Goal: Task Accomplishment & Management: Use online tool/utility

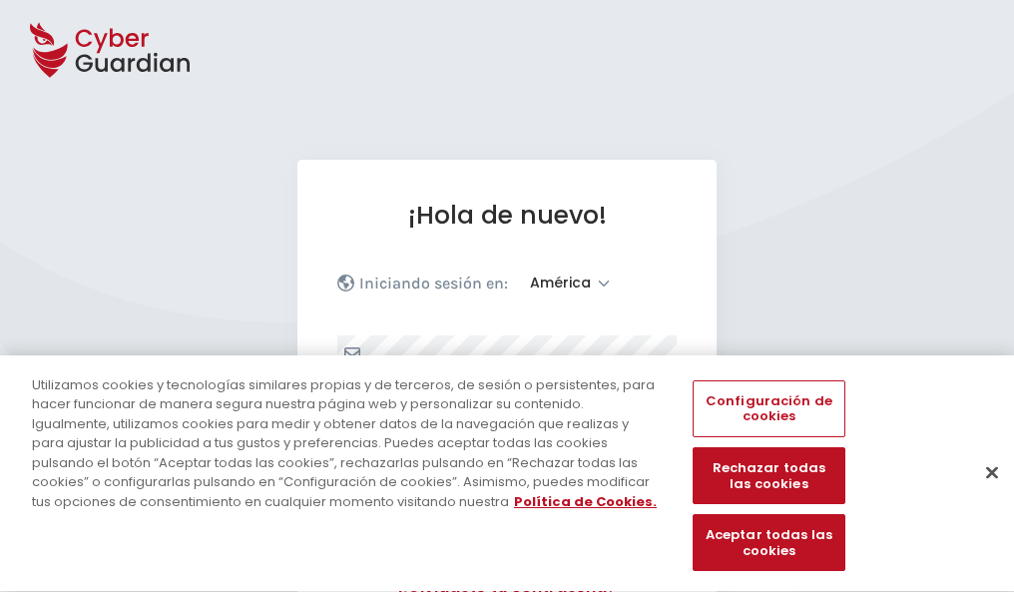
select select "América"
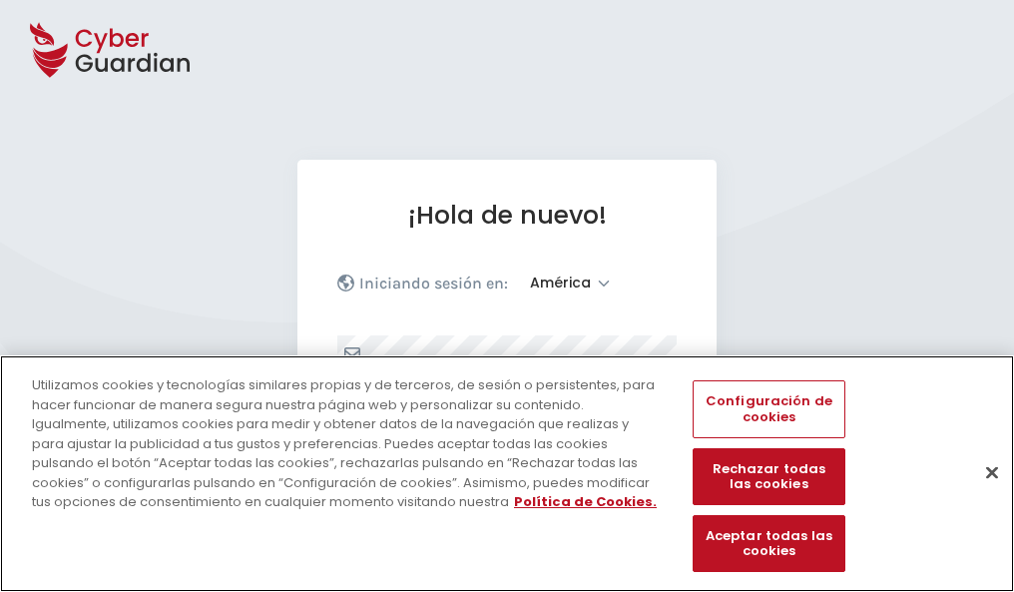
scroll to position [260, 0]
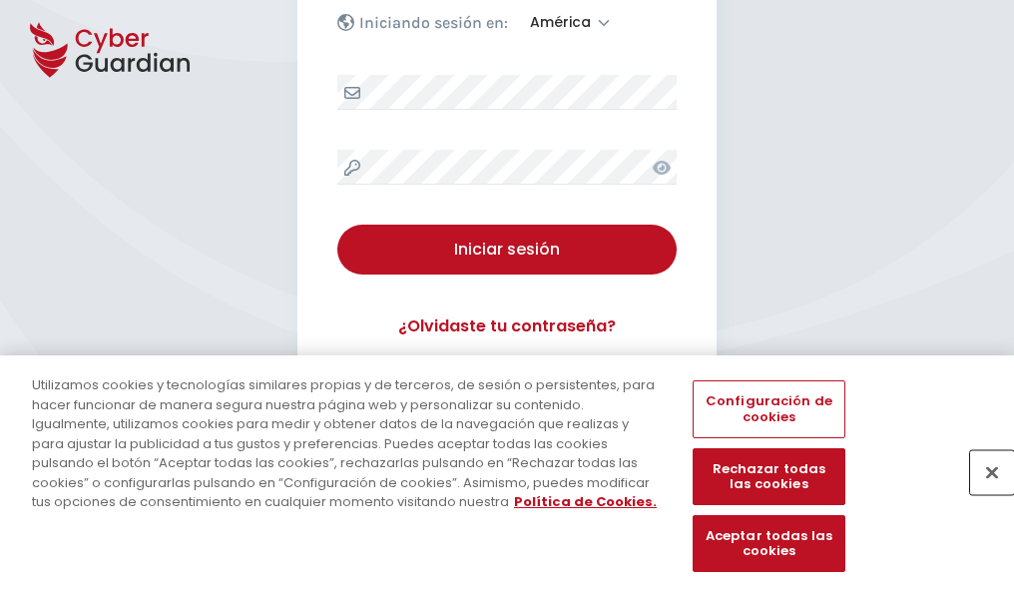
click at [982, 493] on button "Cerrar" at bounding box center [992, 472] width 44 height 44
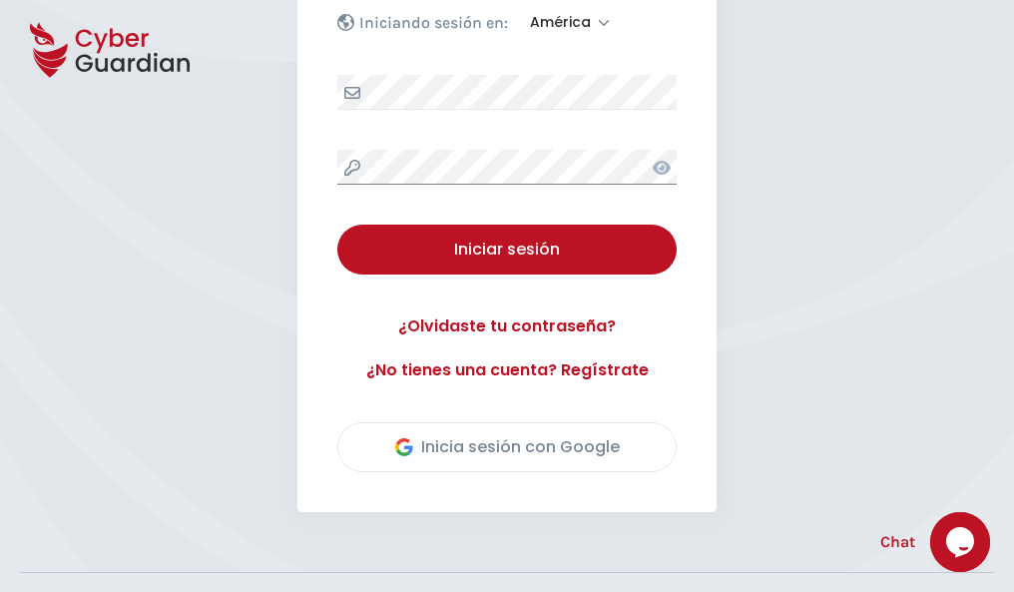
scroll to position [453, 0]
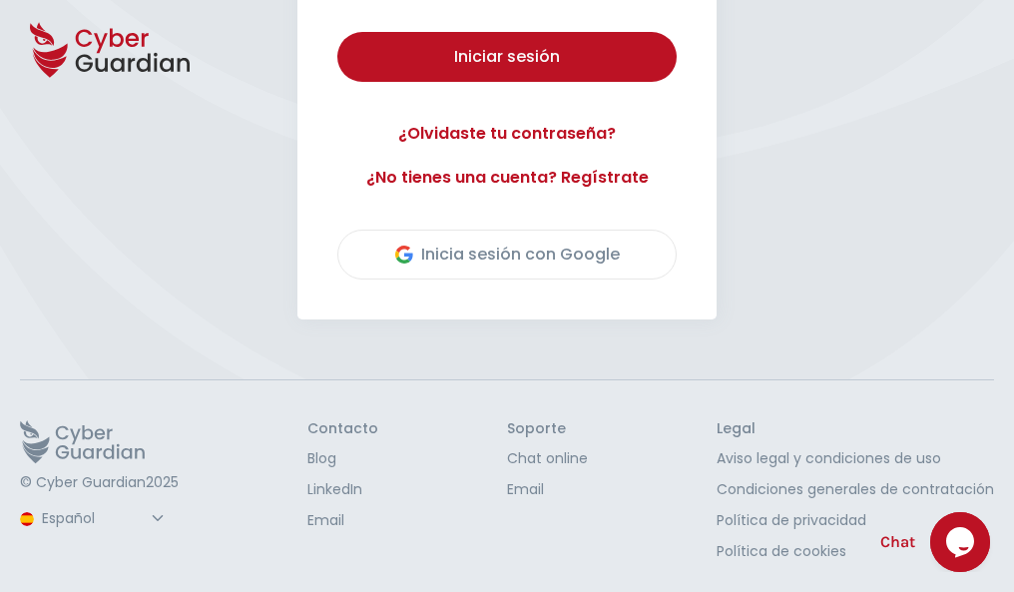
click at [337, 32] on button "Iniciar sesión" at bounding box center [506, 57] width 339 height 50
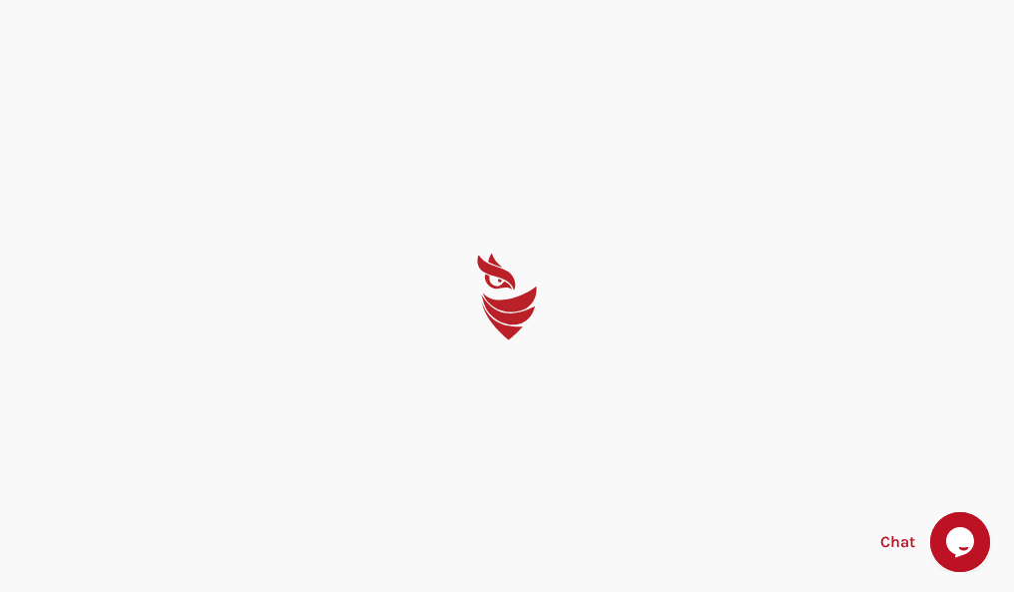
select select "English"
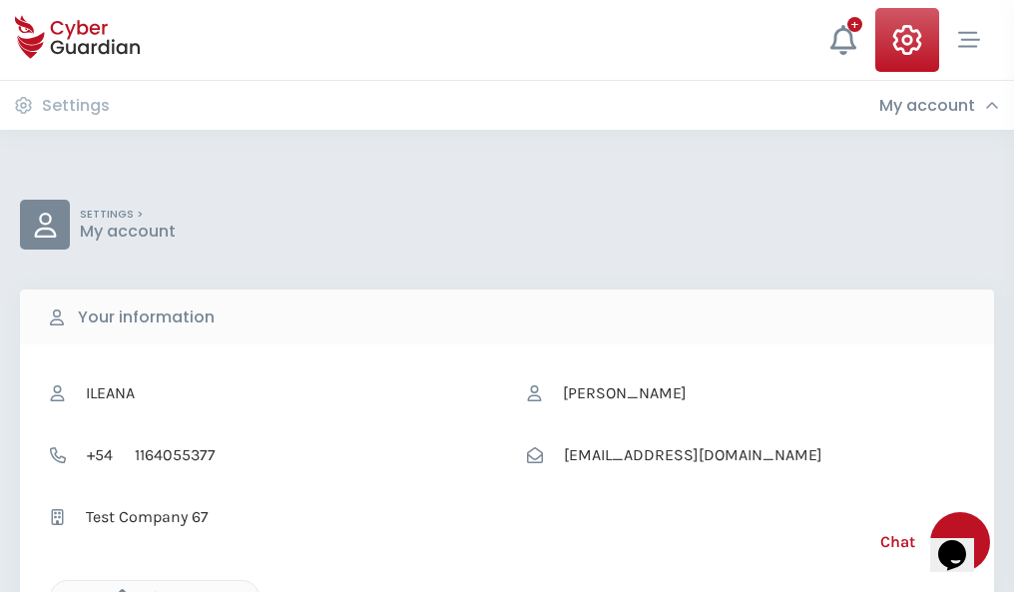
click at [117, 590] on icon "button" at bounding box center [117, 597] width 17 height 17
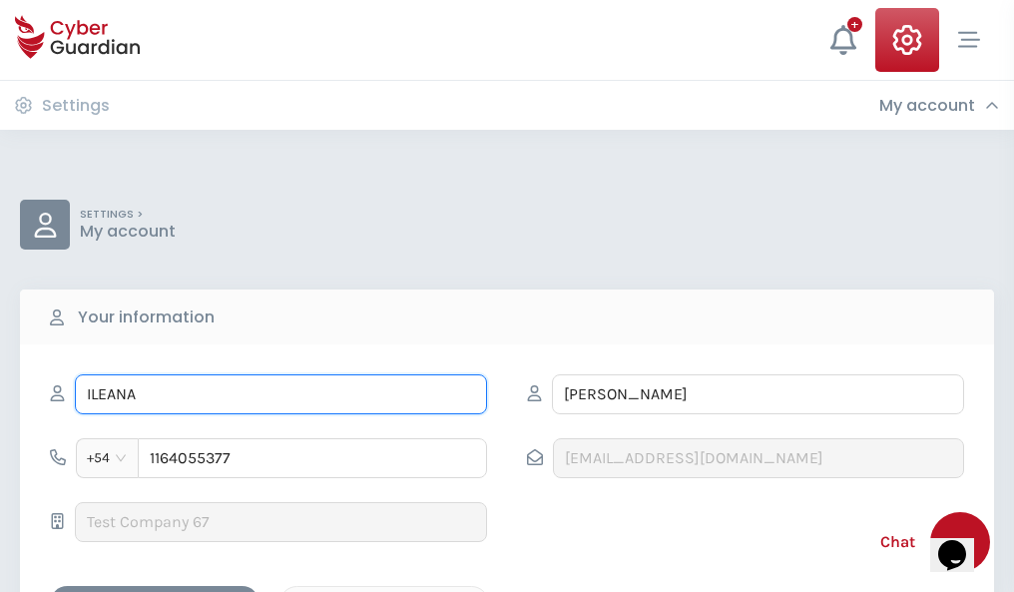
click at [280, 394] on input "ILEANA" at bounding box center [281, 394] width 412 height 40
type input "I"
type input "Sabina"
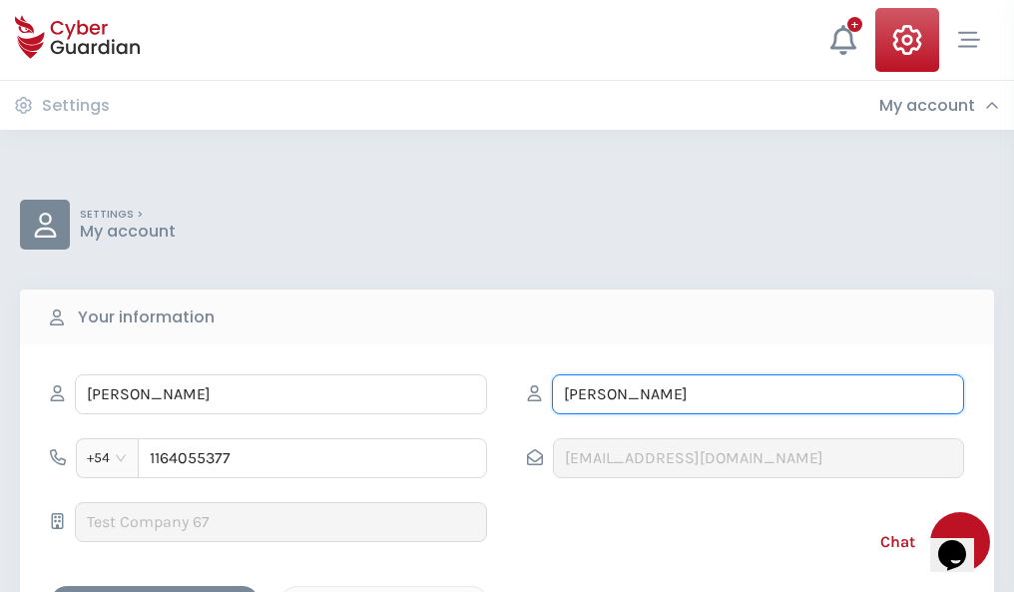
click at [757, 394] on input "CORREA" at bounding box center [758, 394] width 412 height 40
type input "C"
type input "Calzada"
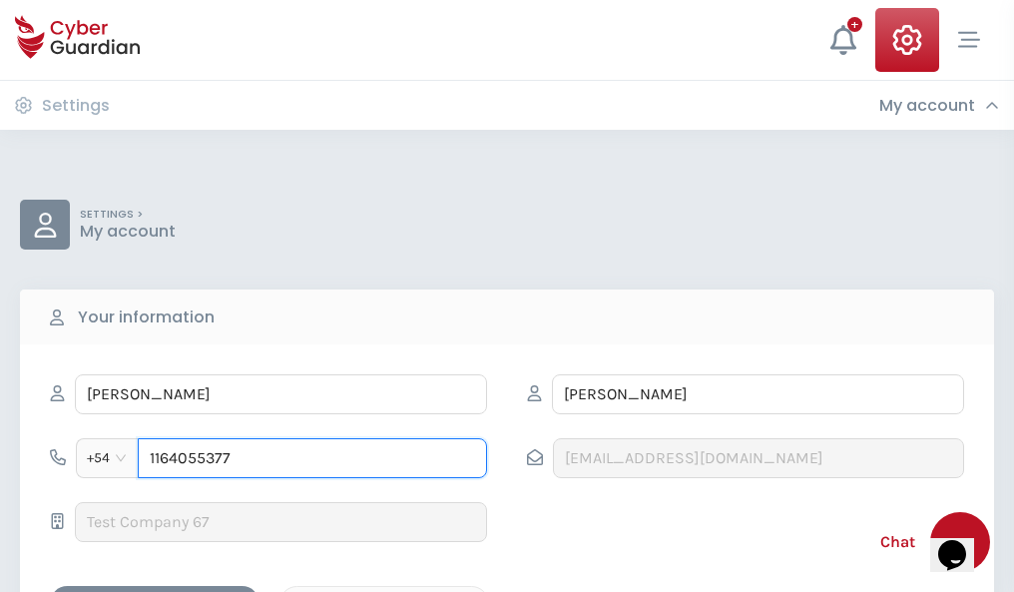
click at [312, 458] on input "1164055377" at bounding box center [312, 458] width 349 height 40
type input "1"
type input "4876332222"
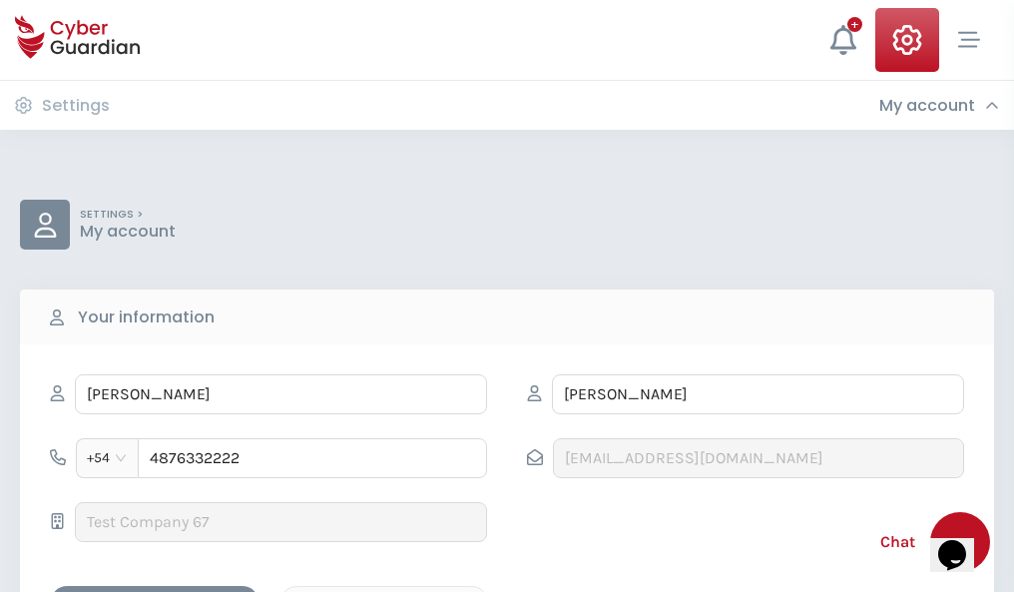
click at [384, 591] on div "Cancel" at bounding box center [384, 603] width 178 height 25
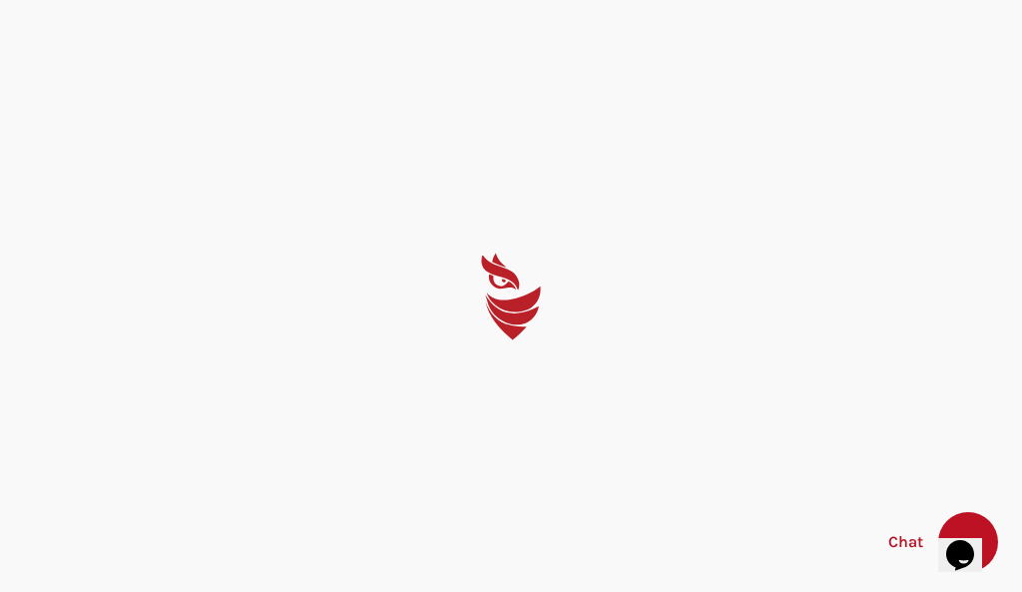
select select "English"
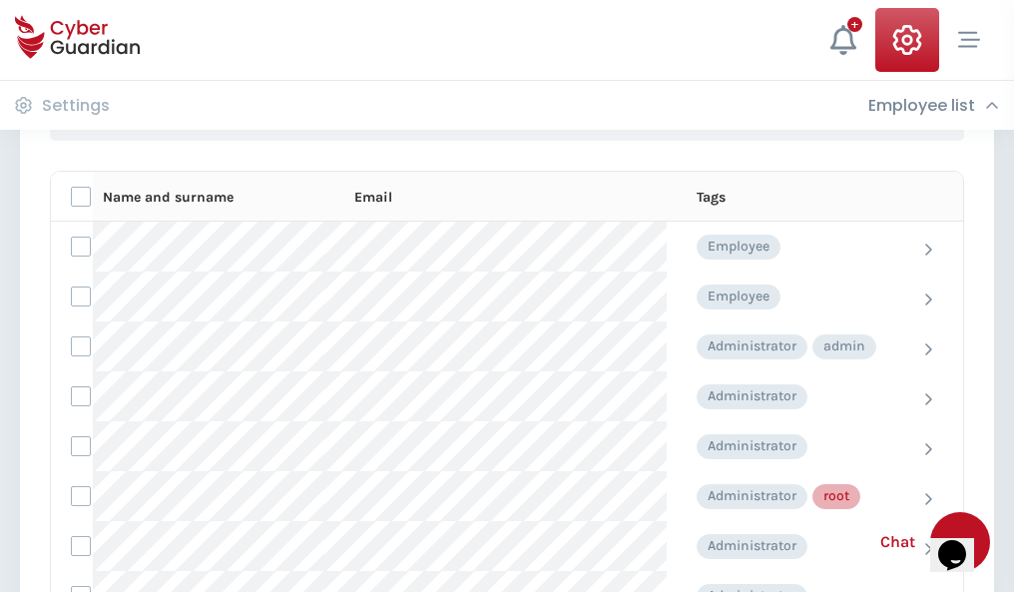
scroll to position [1004, 0]
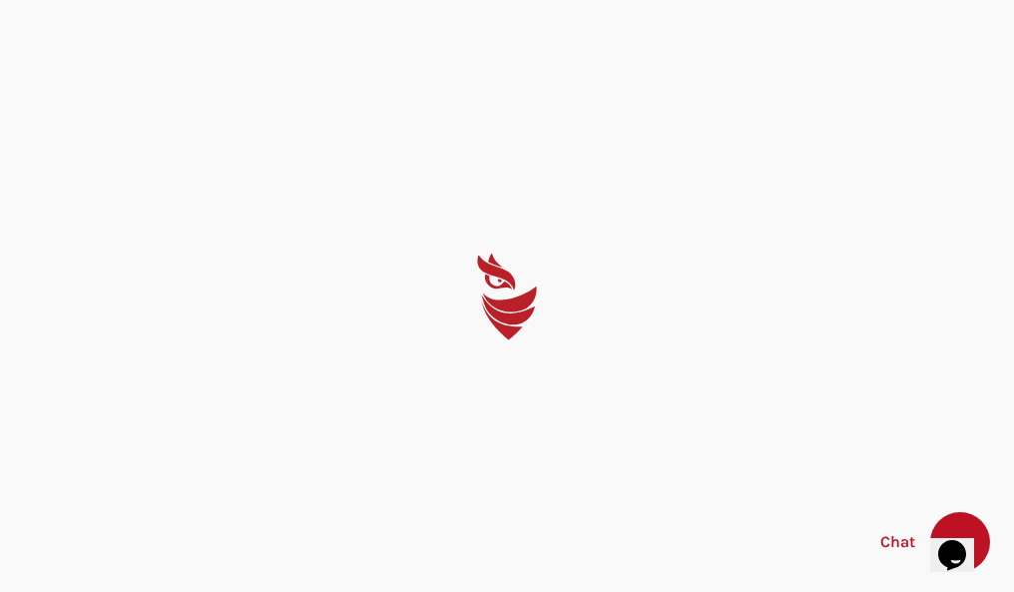
select select "English"
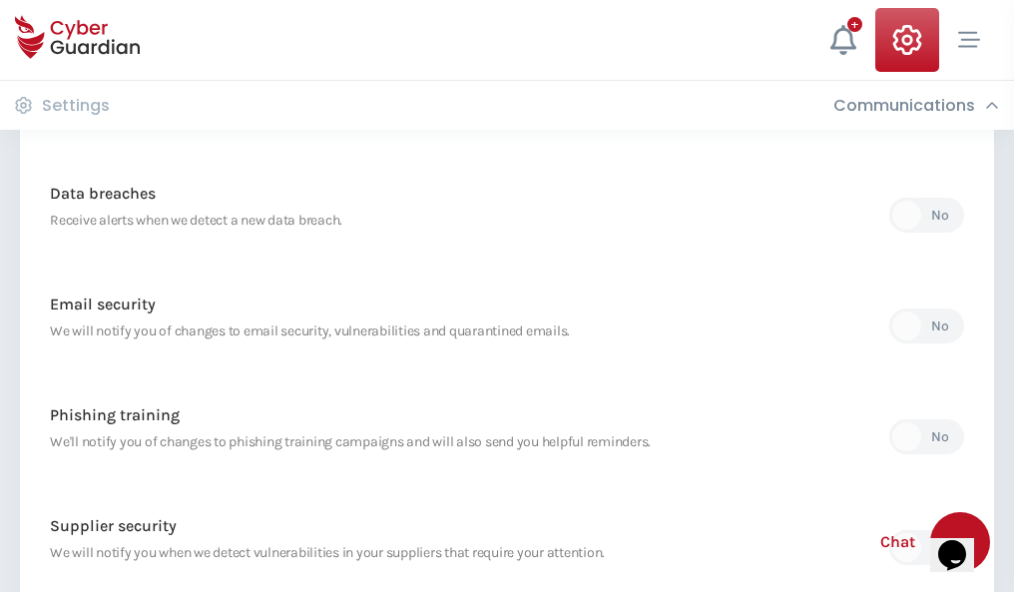
scroll to position [1051, 0]
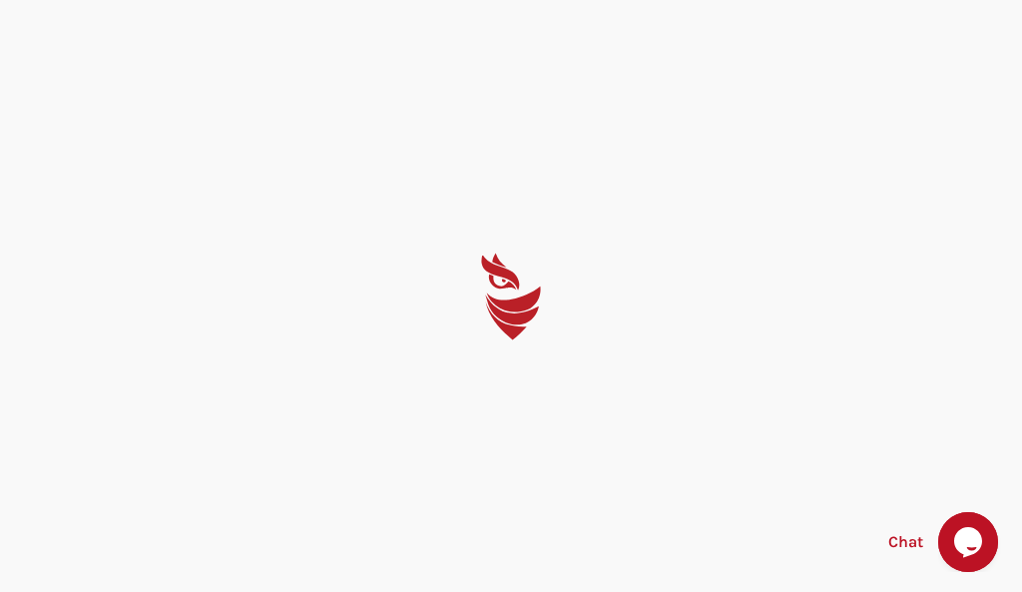
select select "English"
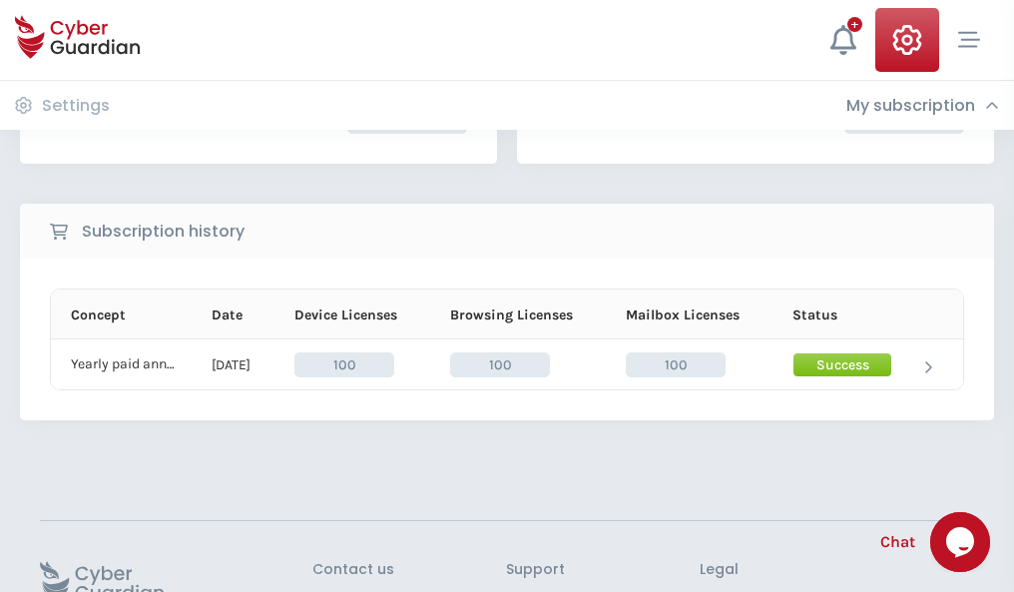
scroll to position [506, 0]
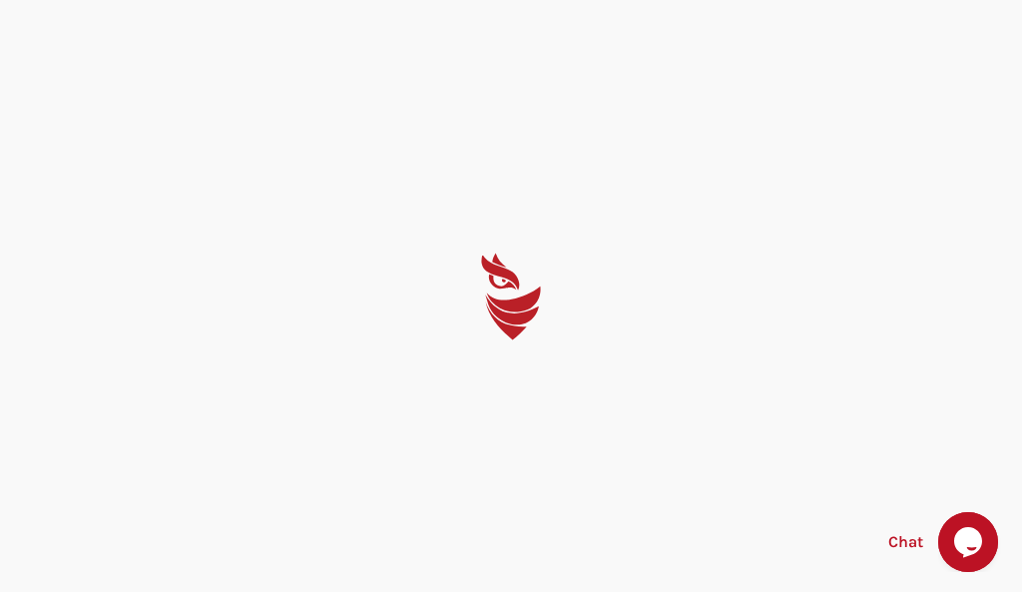
select select "English"
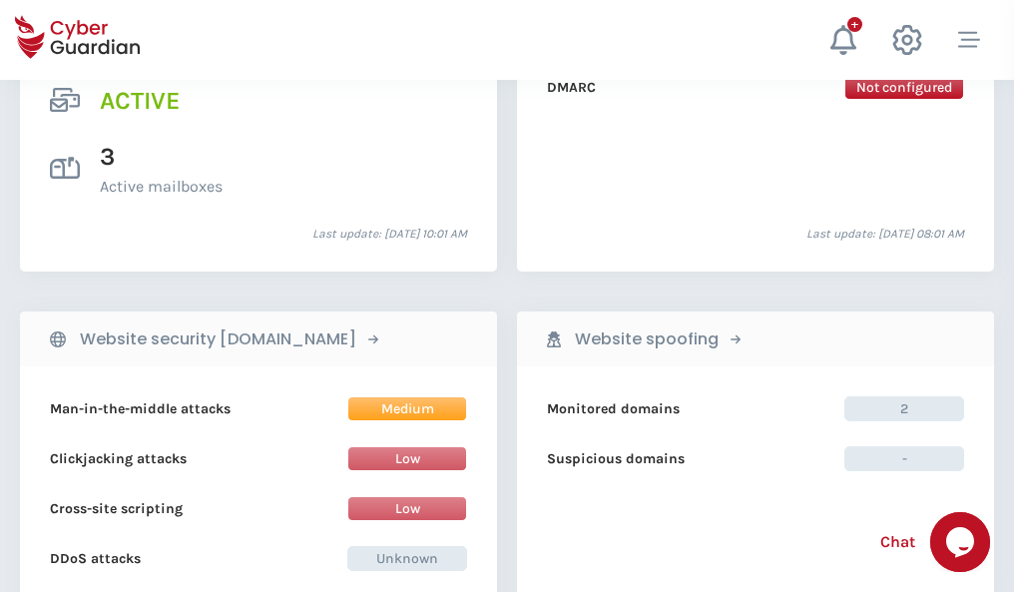
scroll to position [2027, 0]
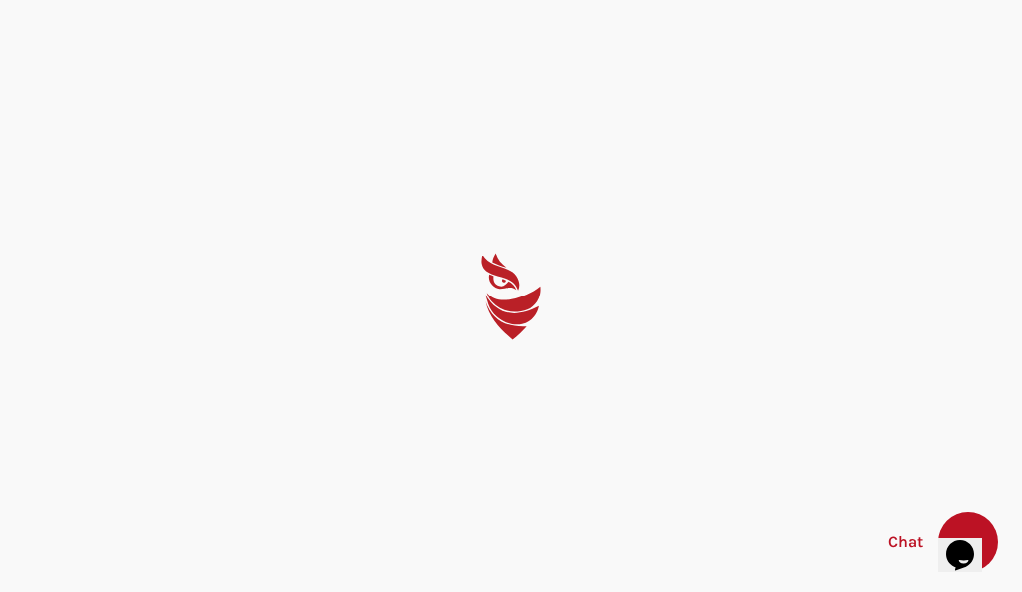
select select "English"
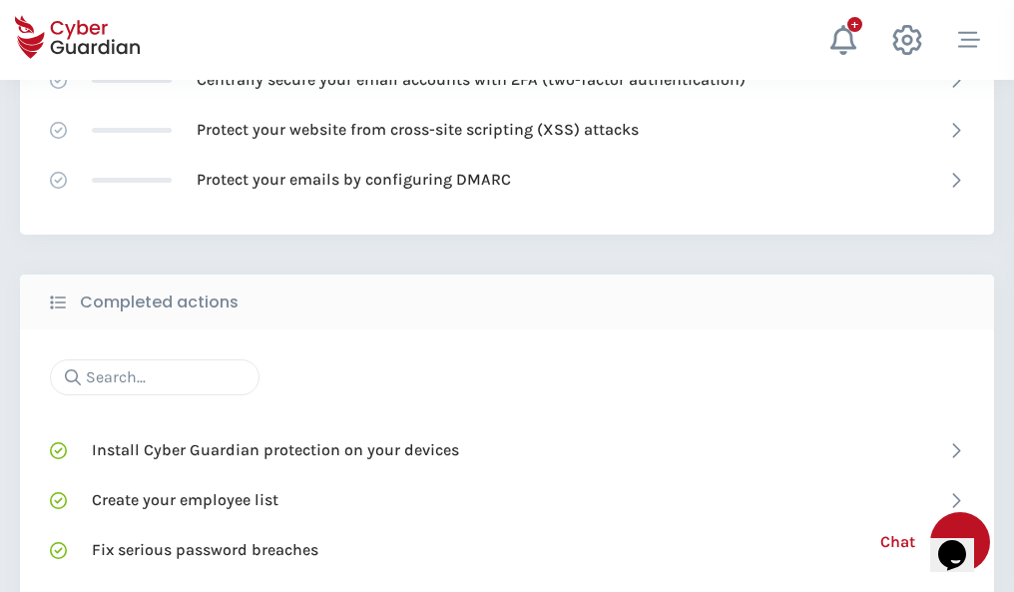
scroll to position [1329, 0]
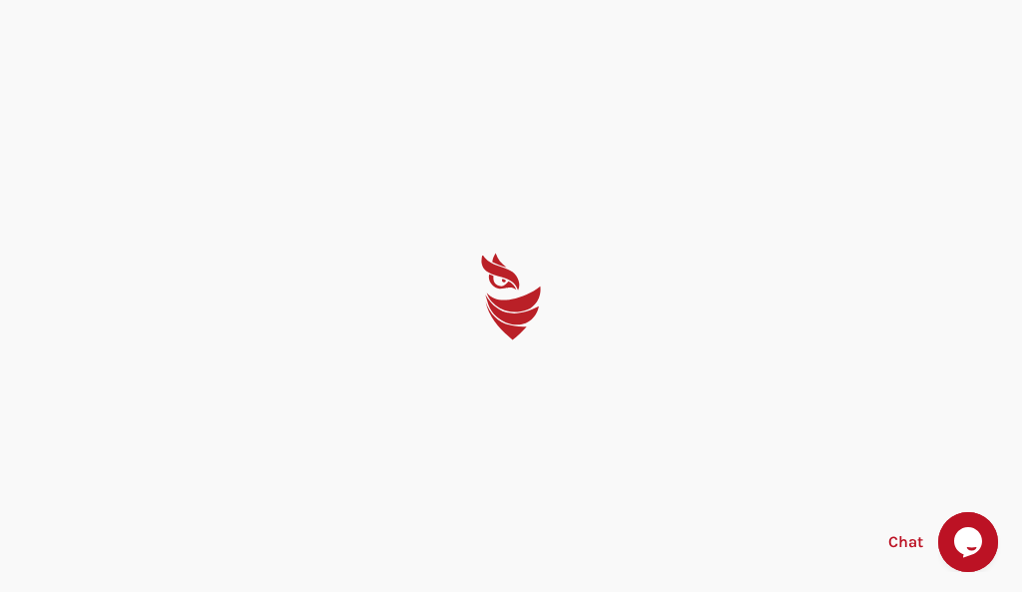
select select "English"
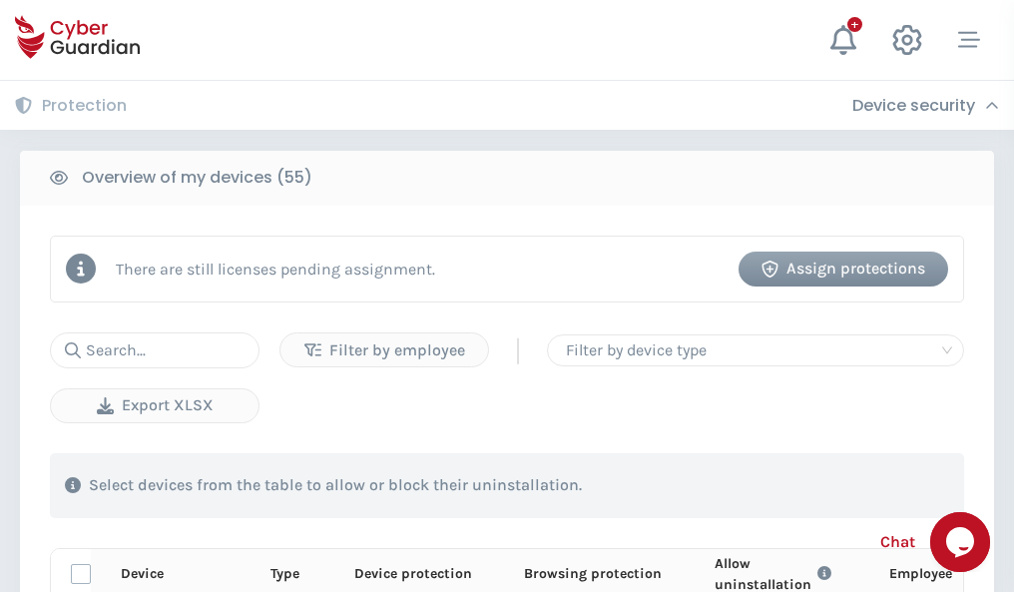
scroll to position [1739, 0]
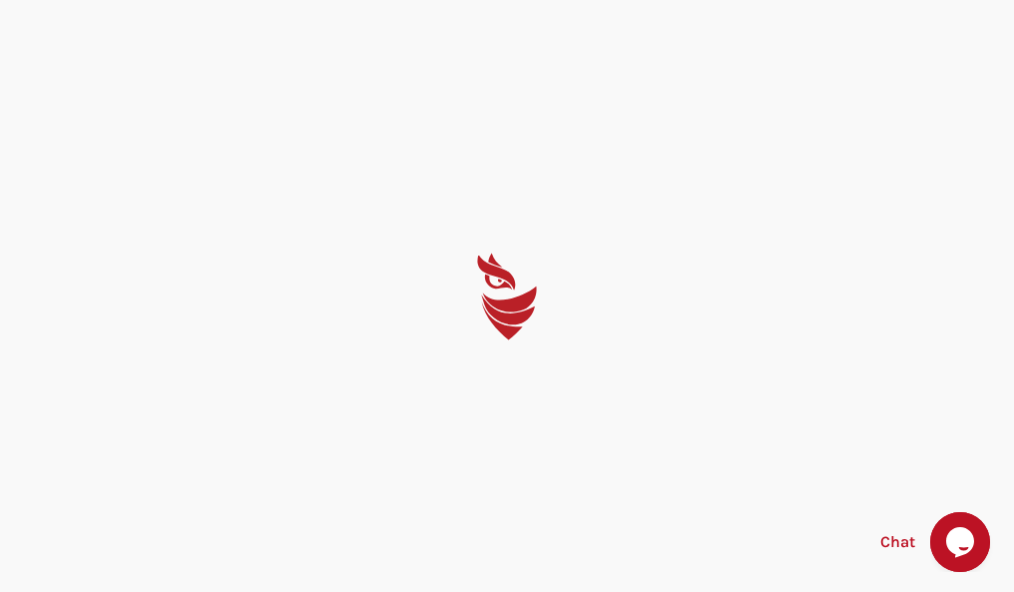
select select "English"
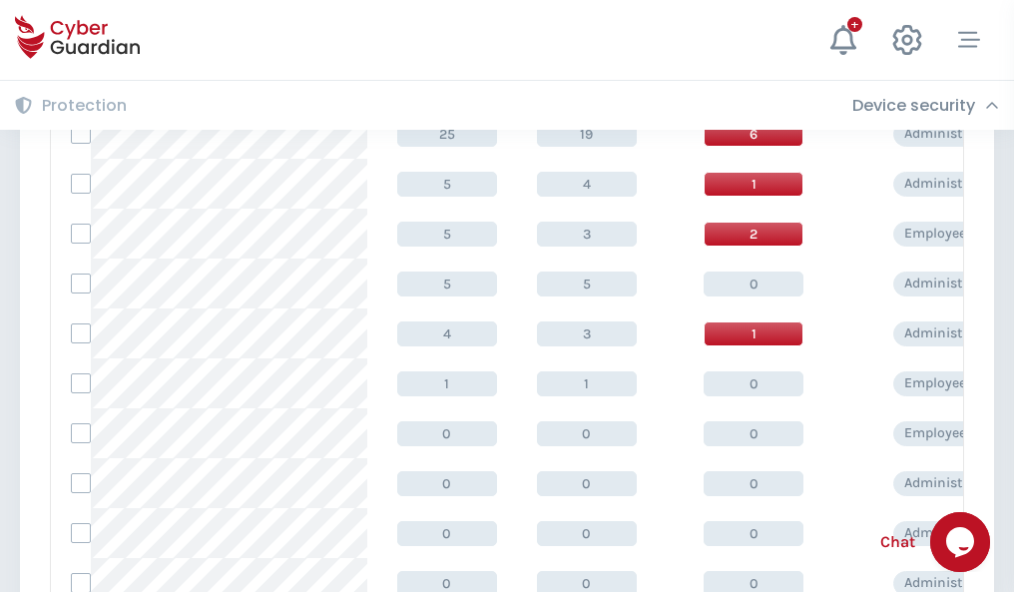
scroll to position [1006, 0]
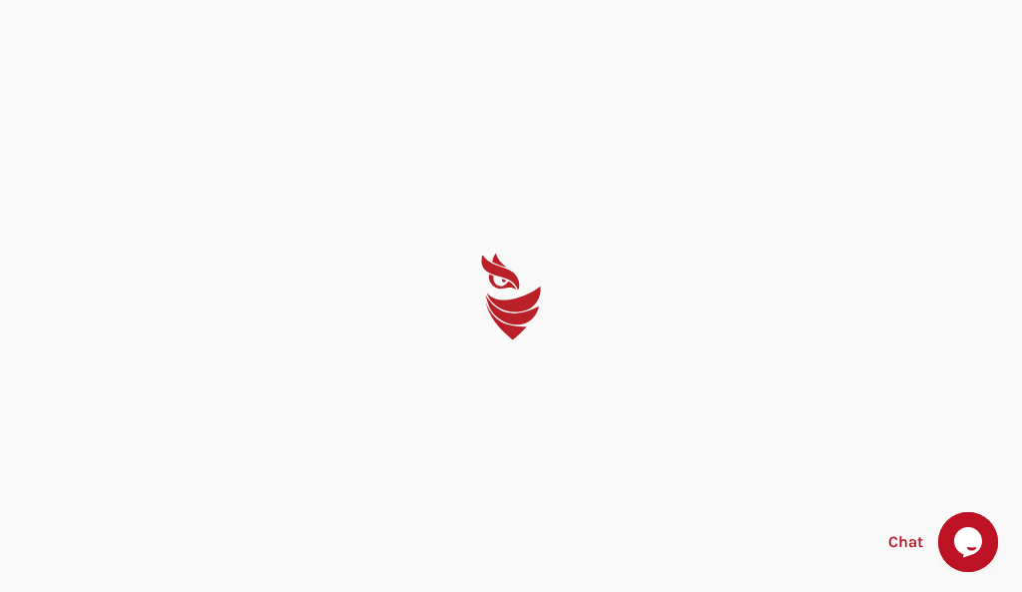
select select "English"
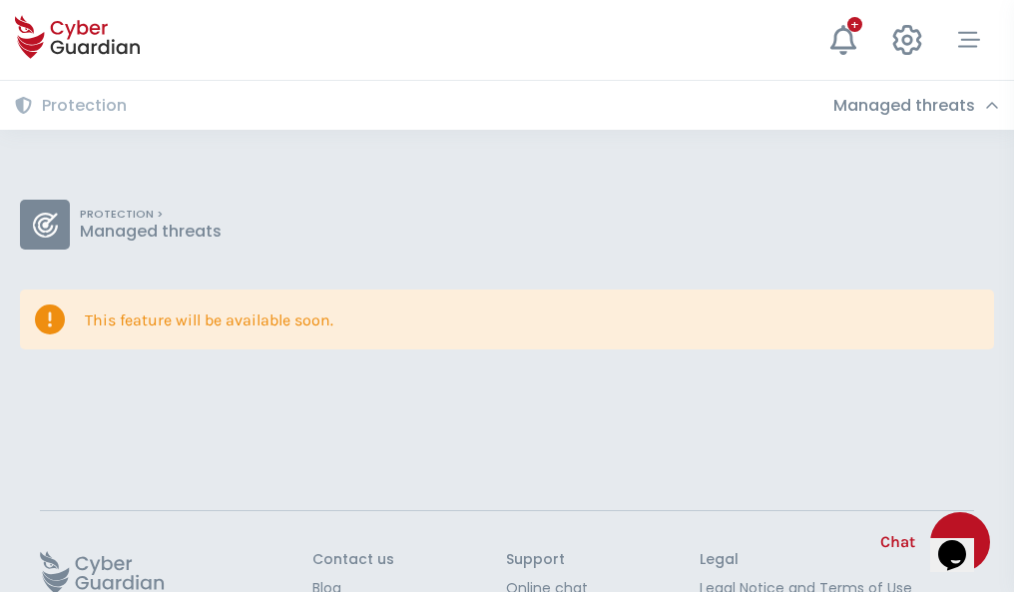
scroll to position [130, 0]
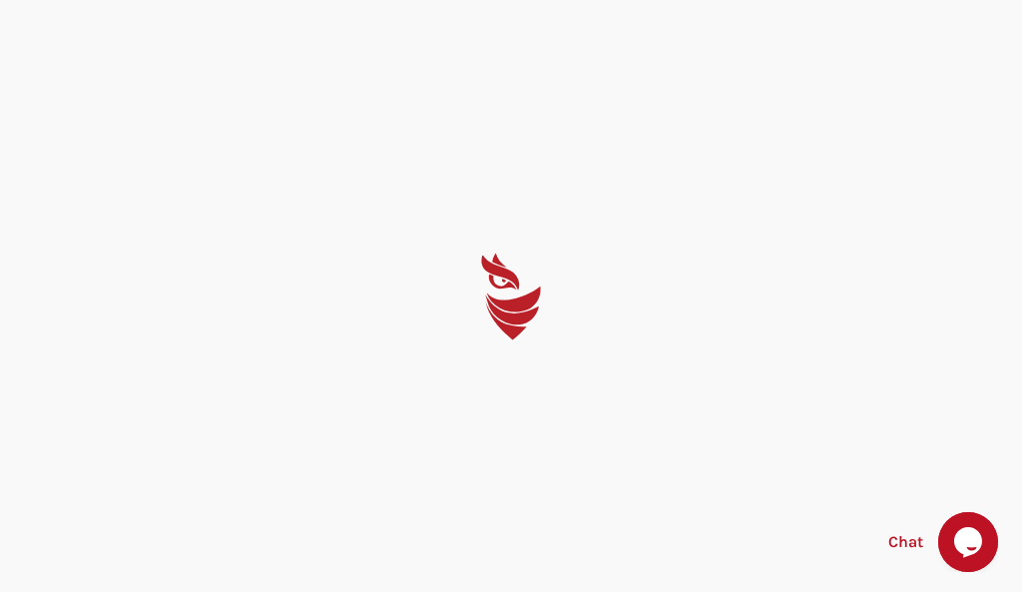
select select "English"
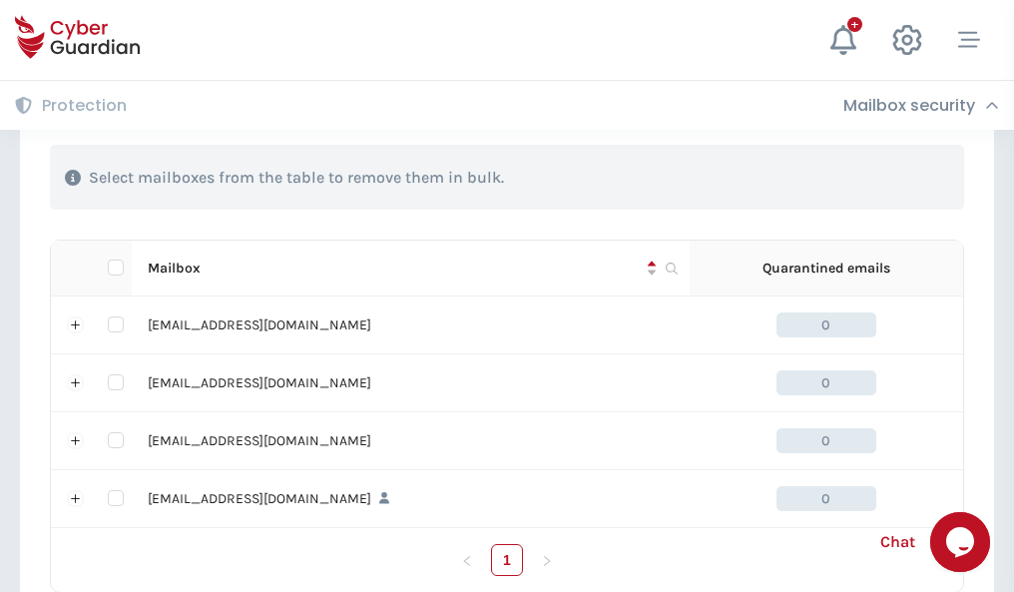
scroll to position [983, 0]
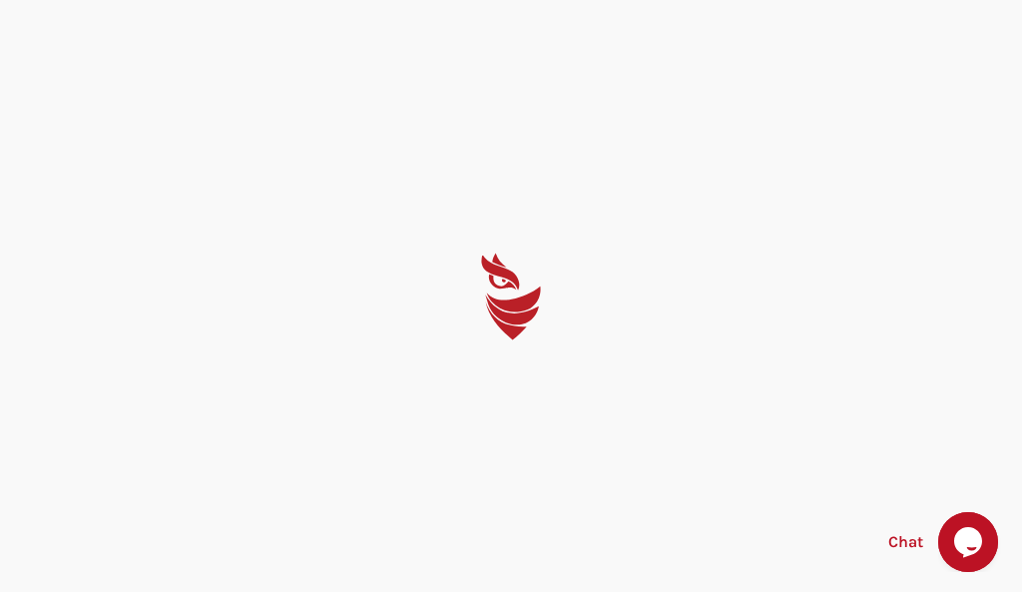
select select "English"
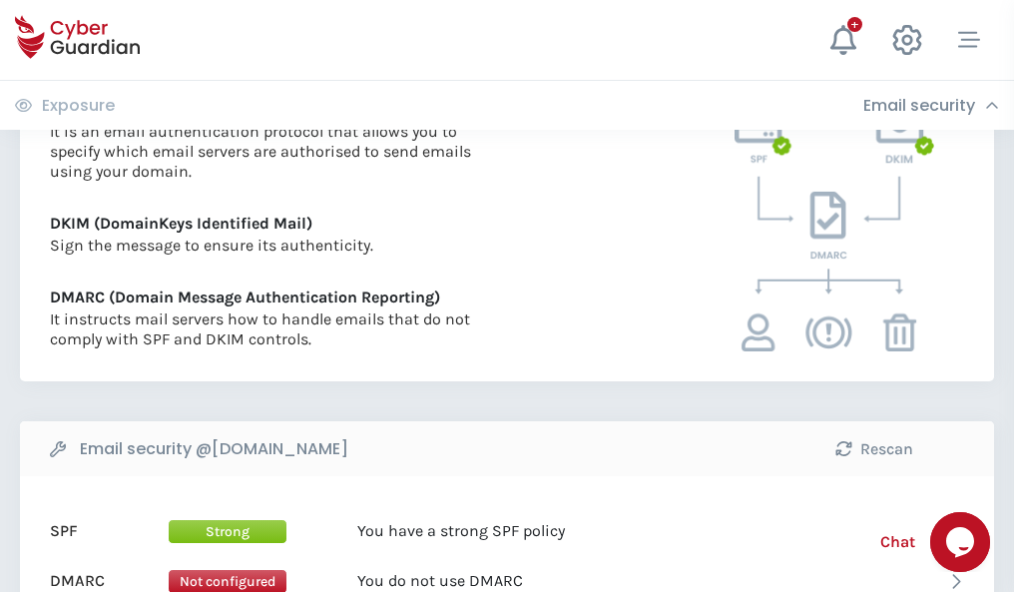
scroll to position [1077, 0]
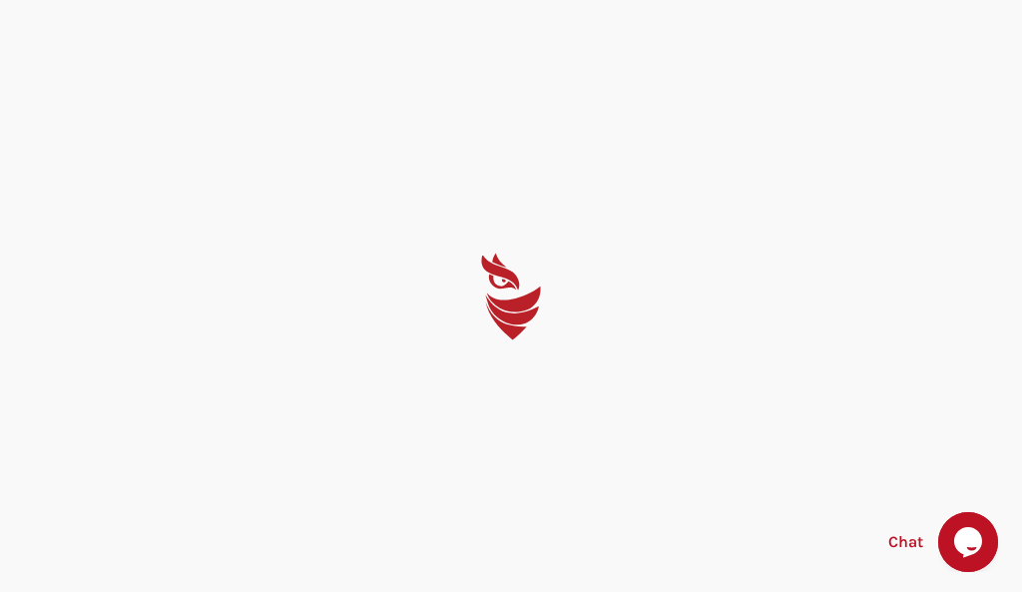
select select "English"
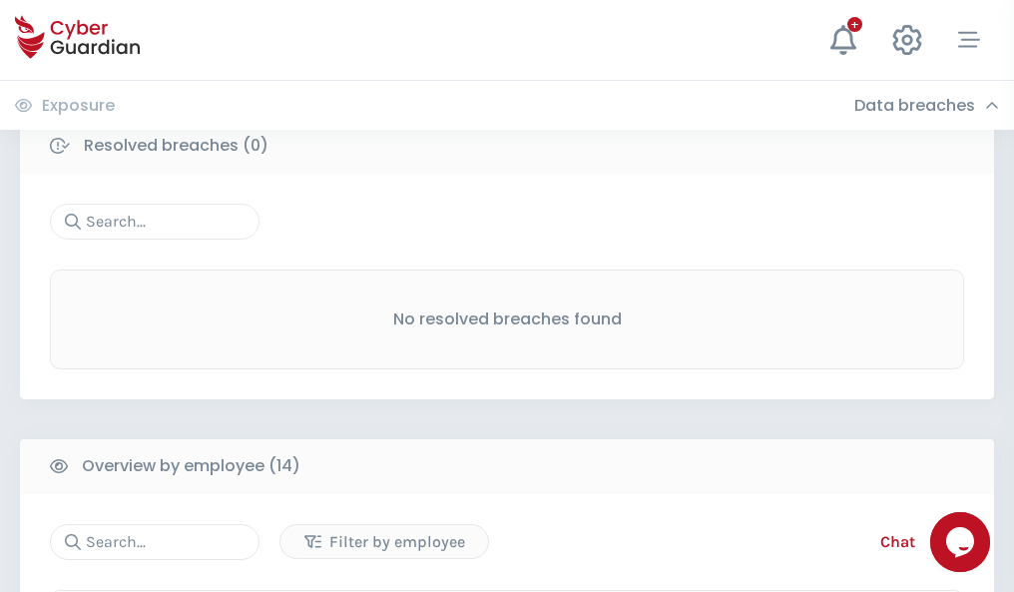
scroll to position [1802, 0]
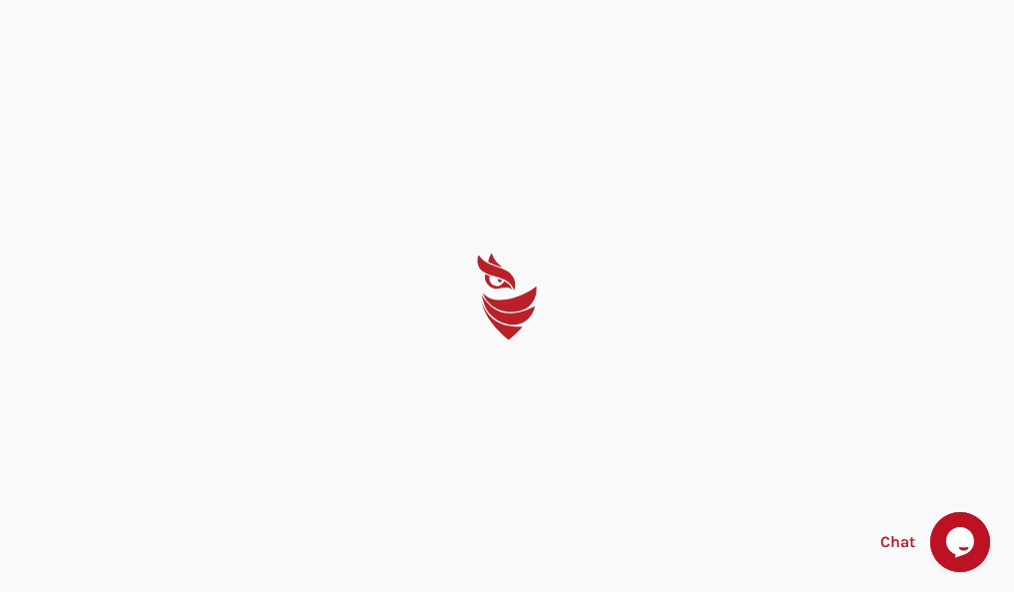
select select "English"
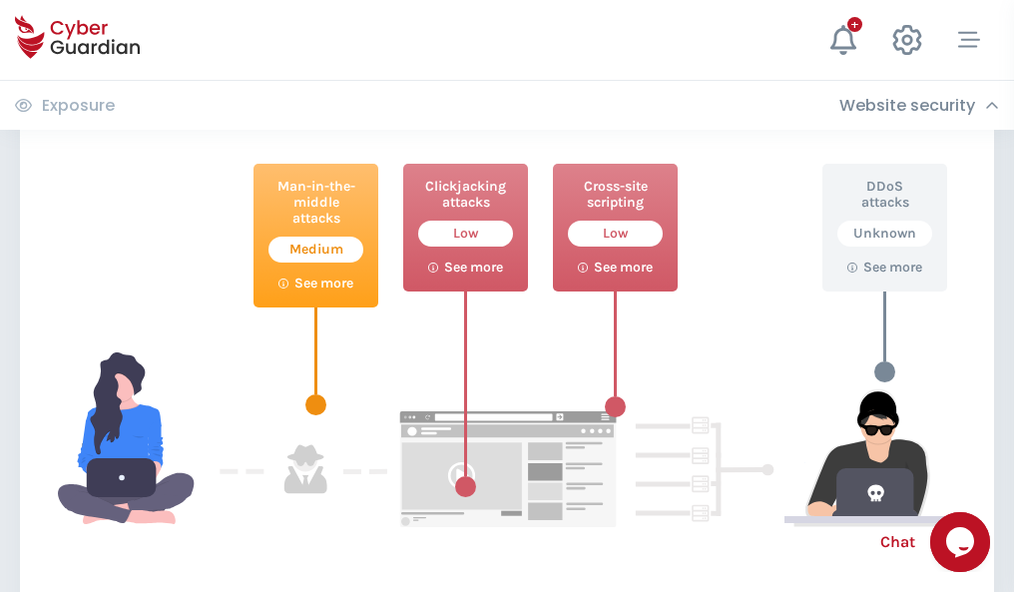
scroll to position [1086, 0]
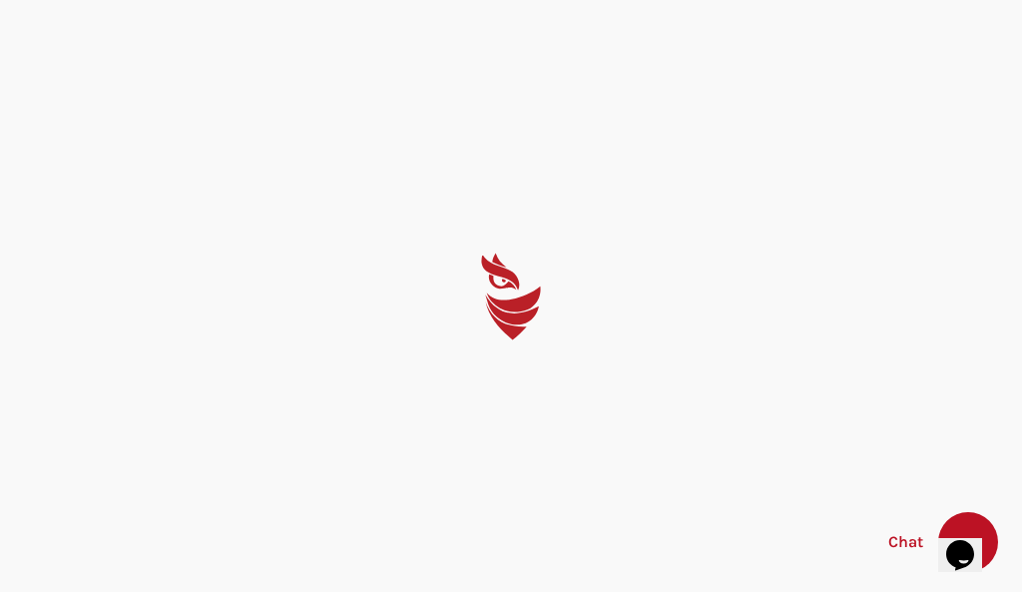
select select "English"
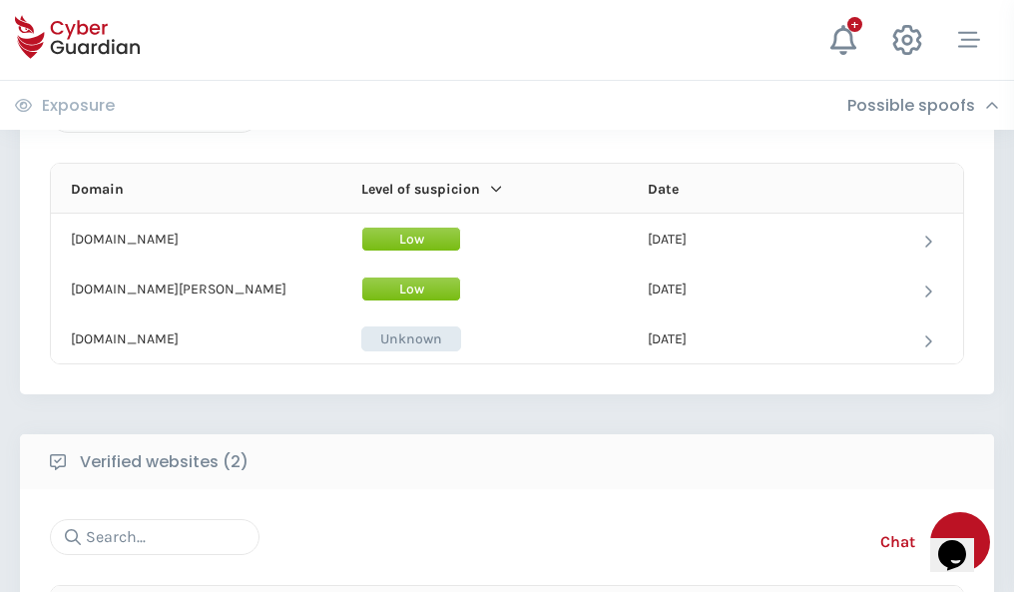
scroll to position [1197, 0]
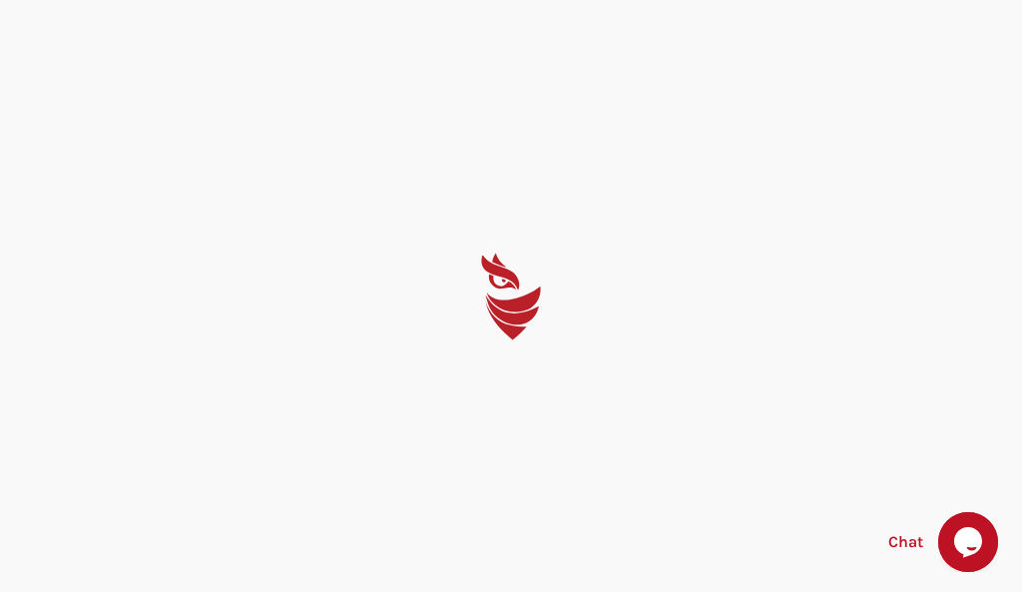
select select "English"
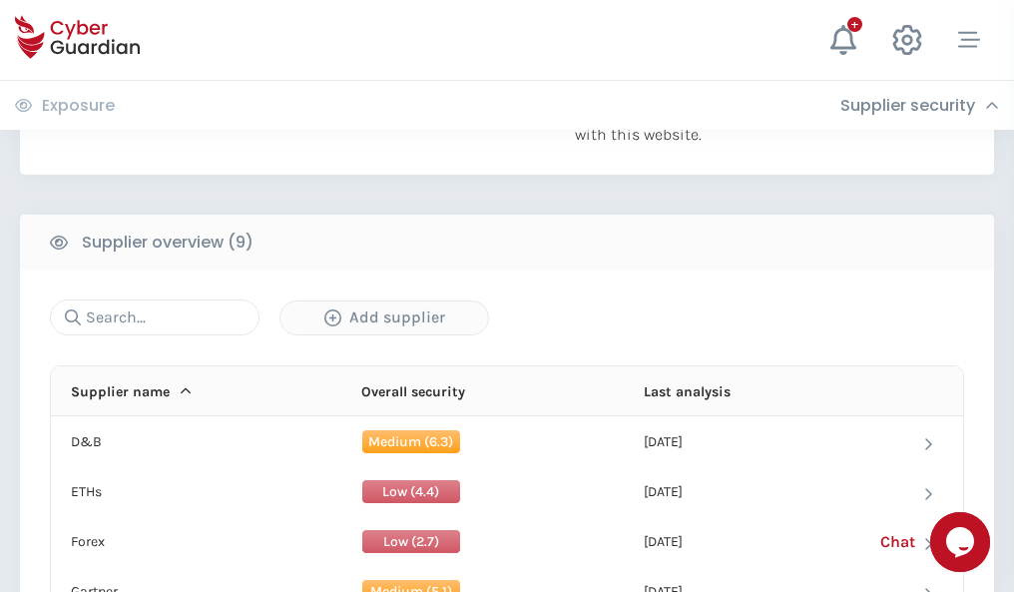
scroll to position [1392, 0]
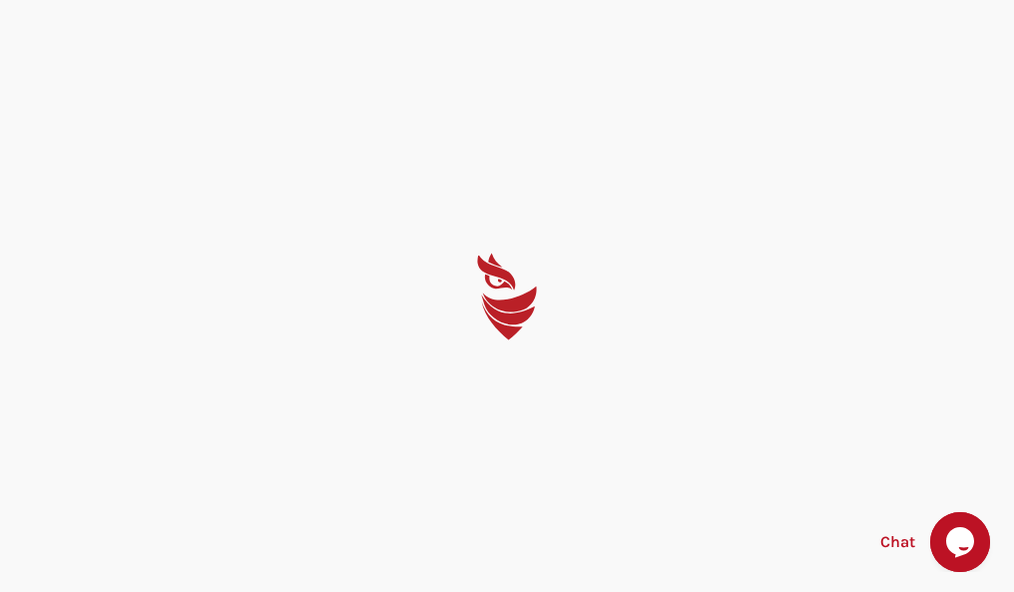
select select "English"
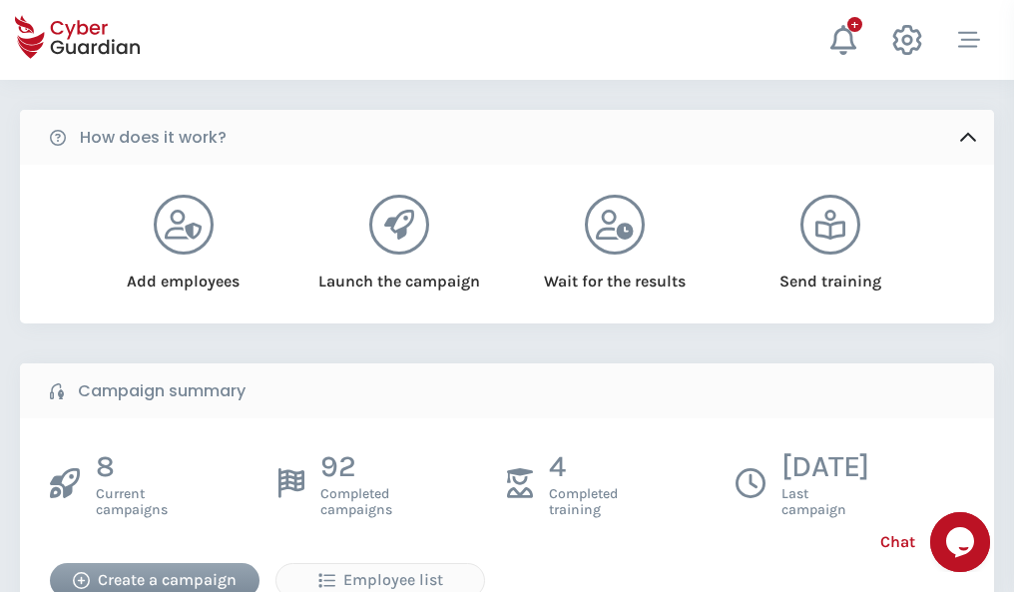
click at [155, 580] on div "Create a campaign" at bounding box center [155, 580] width 180 height 24
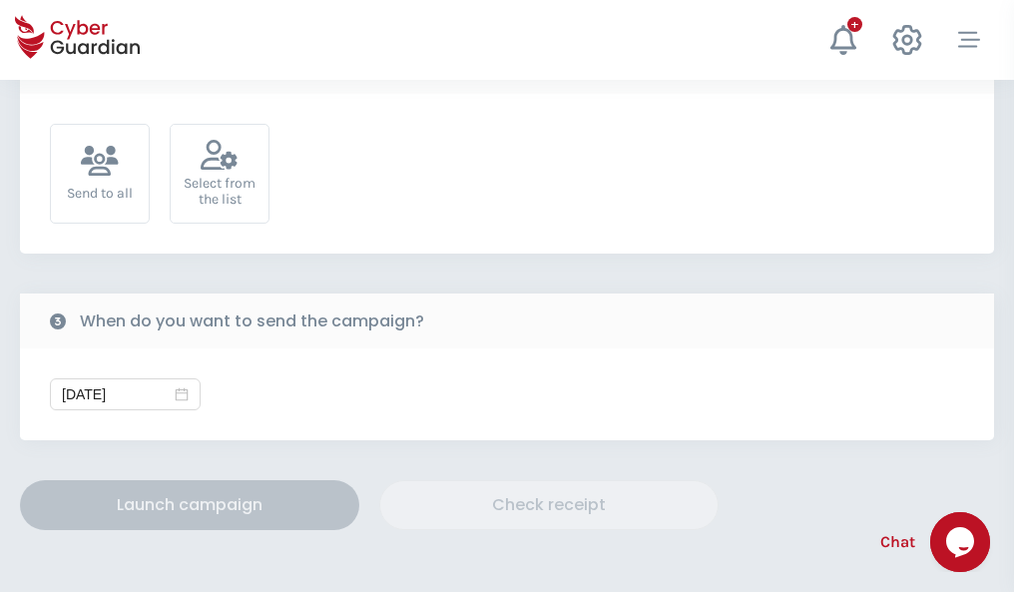
scroll to position [730, 0]
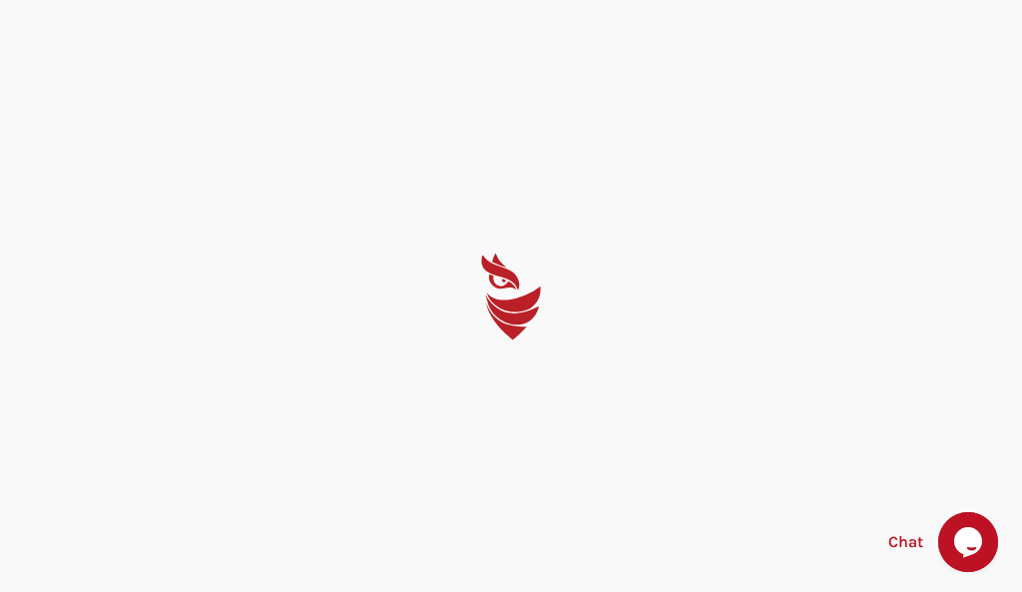
select select "English"
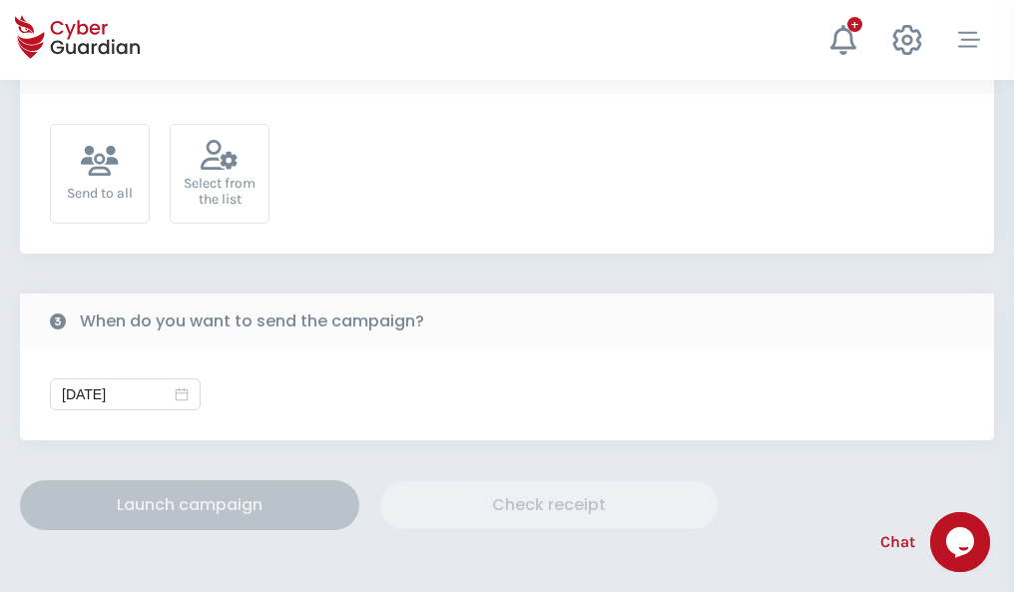
scroll to position [730, 0]
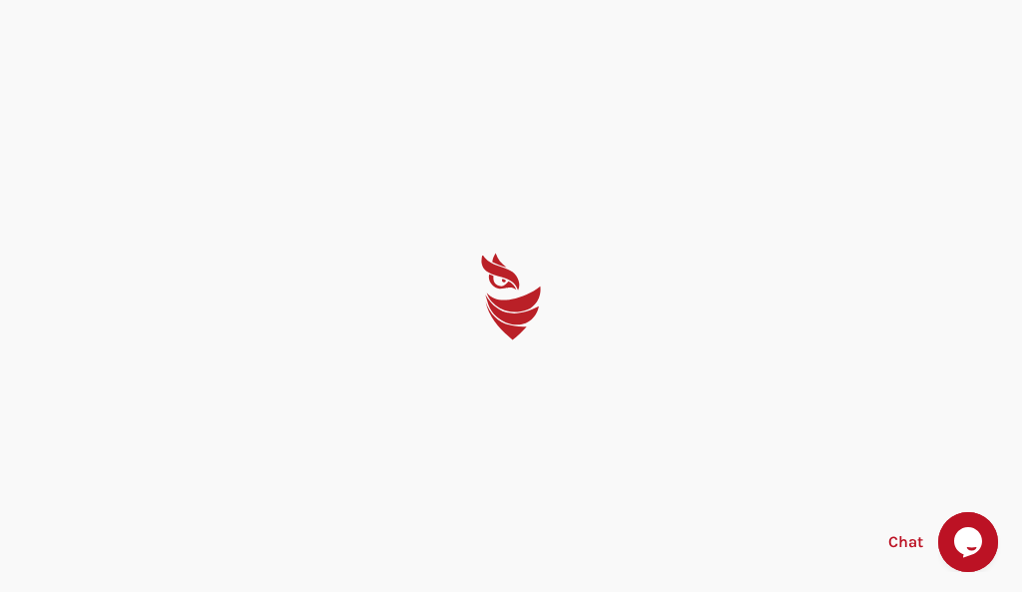
select select "English"
